Goal: Navigation & Orientation: Find specific page/section

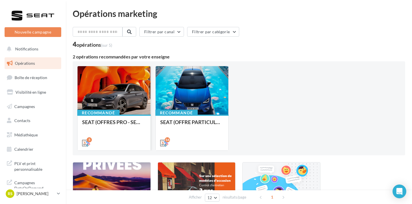
click at [110, 106] on div at bounding box center [114, 90] width 73 height 49
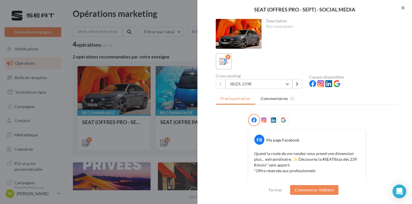
click at [401, 11] on button "button" at bounding box center [400, 8] width 23 height 17
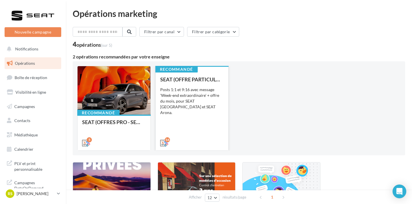
click at [205, 84] on div "SEAT (OFFRE PARTICULIER - SEPT) - SOCIAL MEDIA Posts 1:1 et 9:16 avec message '…" at bounding box center [192, 110] width 64 height 69
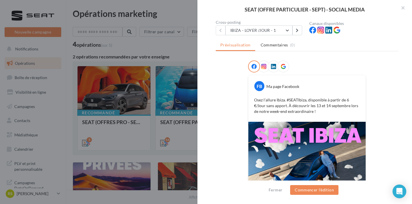
scroll to position [41, 0]
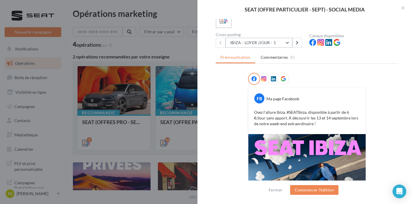
click at [271, 44] on button "IBIZA - LOYER /JOUR - 1" at bounding box center [258, 43] width 67 height 10
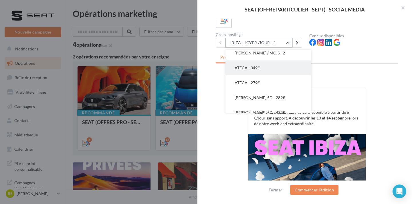
scroll to position [164, 0]
click at [263, 70] on button "ATECA - 349€" at bounding box center [268, 68] width 86 height 15
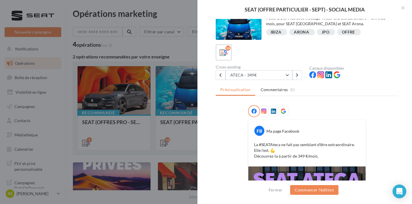
scroll to position [0, 0]
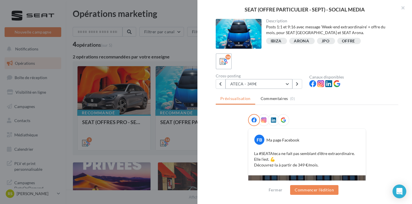
click at [266, 87] on button "ATECA - 349€" at bounding box center [258, 84] width 67 height 10
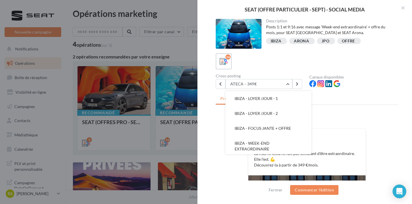
click at [346, 118] on div at bounding box center [307, 121] width 118 height 14
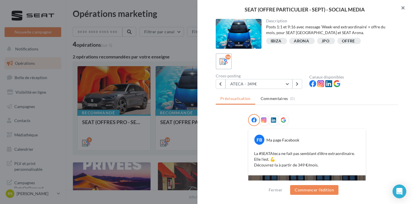
click at [398, 5] on button "button" at bounding box center [400, 8] width 23 height 17
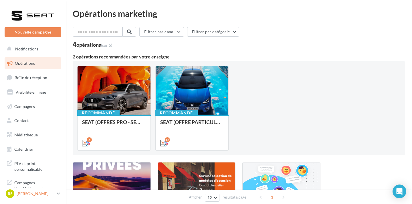
click at [16, 192] on div "RS [PERSON_NAME] SEAT-[GEOGRAPHIC_DATA]" at bounding box center [30, 193] width 49 height 9
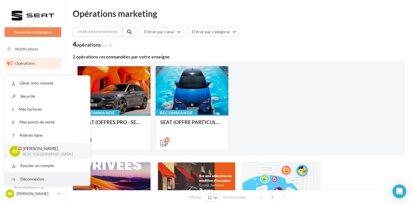
click at [27, 182] on div "Déconnexion" at bounding box center [47, 178] width 85 height 13
